Goal: Task Accomplishment & Management: Manage account settings

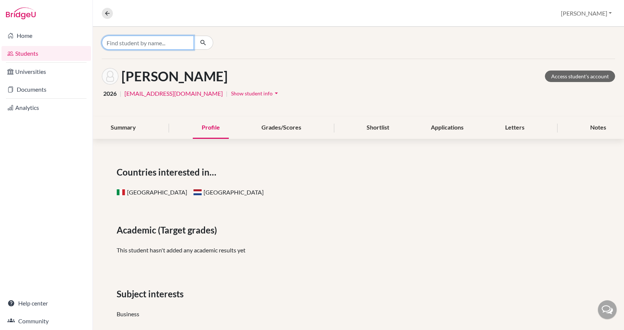
click at [141, 47] on input "Find student by name..." at bounding box center [148, 43] width 92 height 14
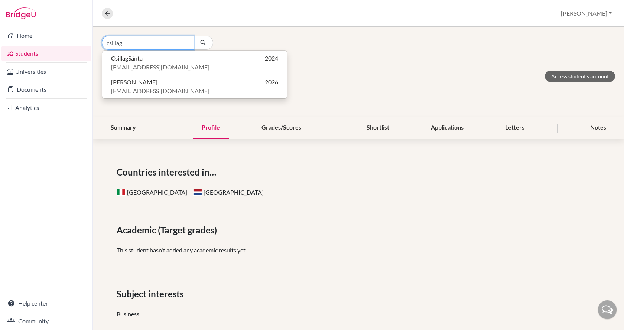
type input "csillag"
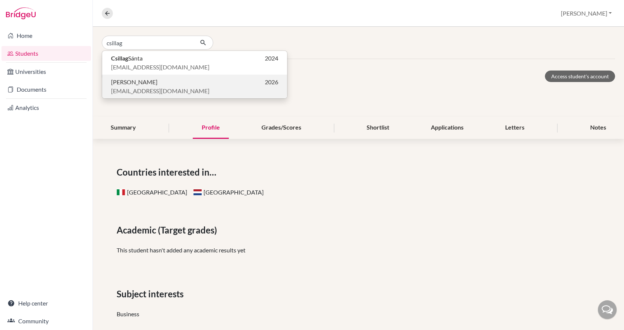
click at [142, 77] on button "[PERSON_NAME] 2026 [EMAIL_ADDRESS][DOMAIN_NAME]" at bounding box center [194, 87] width 185 height 24
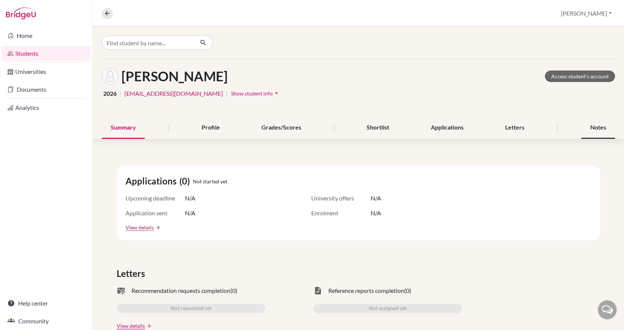
click at [590, 128] on div "Notes" at bounding box center [599, 128] width 34 height 22
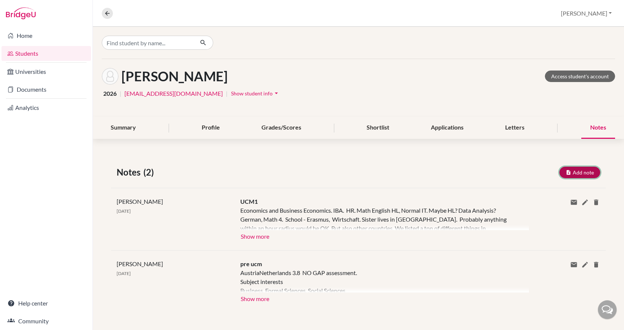
click at [574, 172] on button "Add note" at bounding box center [580, 173] width 41 height 12
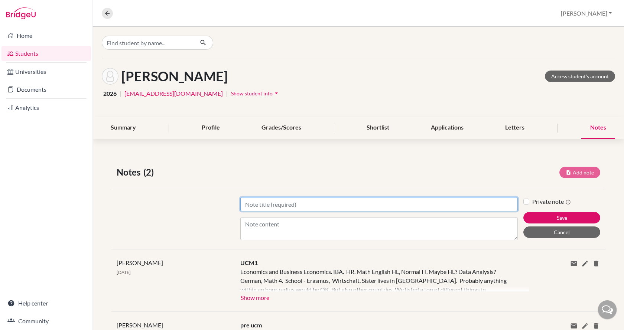
click at [352, 209] on input "Title" at bounding box center [379, 204] width 278 height 14
type input "UCM2"
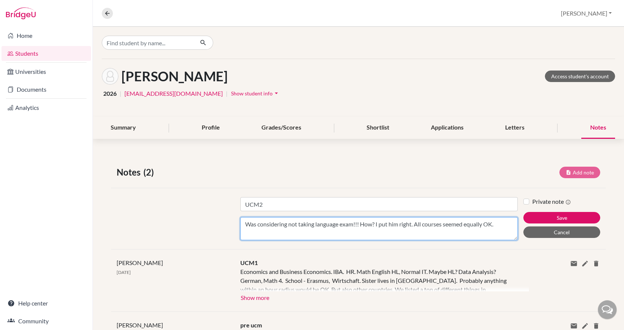
type textarea "Was considering not taking language exam!!! How? I put him right. All courses s…"
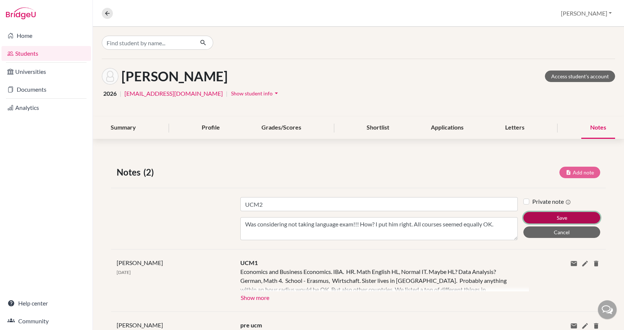
click at [555, 216] on button "Save" at bounding box center [562, 218] width 77 height 12
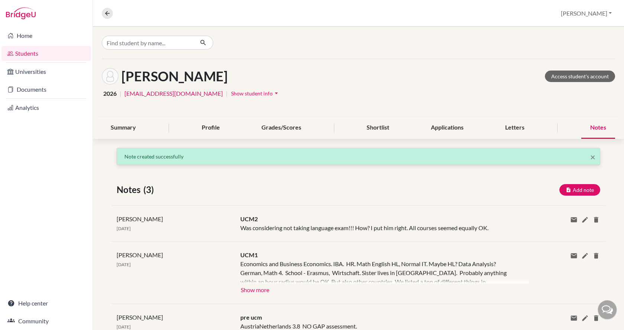
click at [228, 130] on div "Summary Profile Grades/Scores Shortlist Applications Letters Notes" at bounding box center [359, 128] width 514 height 22
click at [216, 130] on div "Profile" at bounding box center [211, 128] width 36 height 22
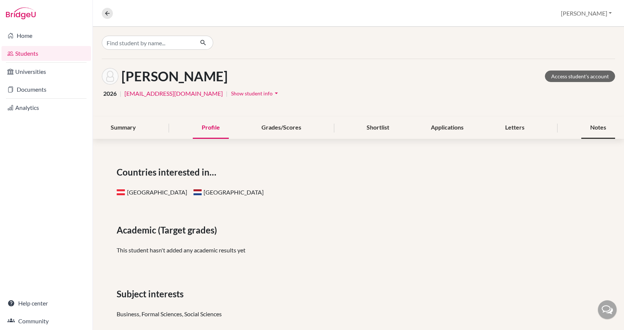
click at [584, 126] on div "Notes" at bounding box center [599, 128] width 34 height 22
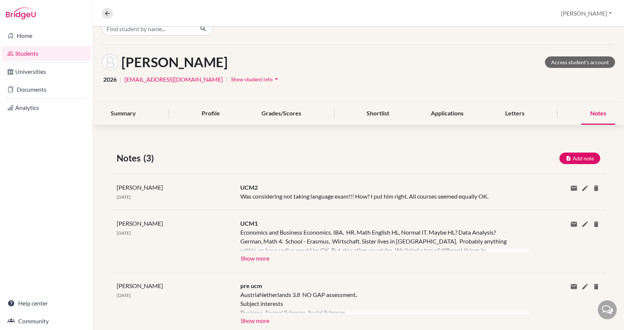
scroll to position [36, 0]
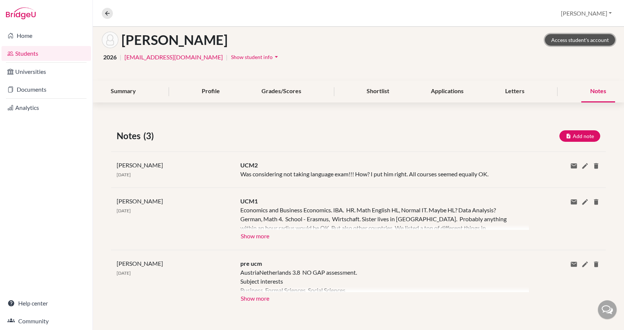
click at [559, 39] on link "Access student's account" at bounding box center [580, 40] width 70 height 12
